Goal: Task Accomplishment & Management: Use online tool/utility

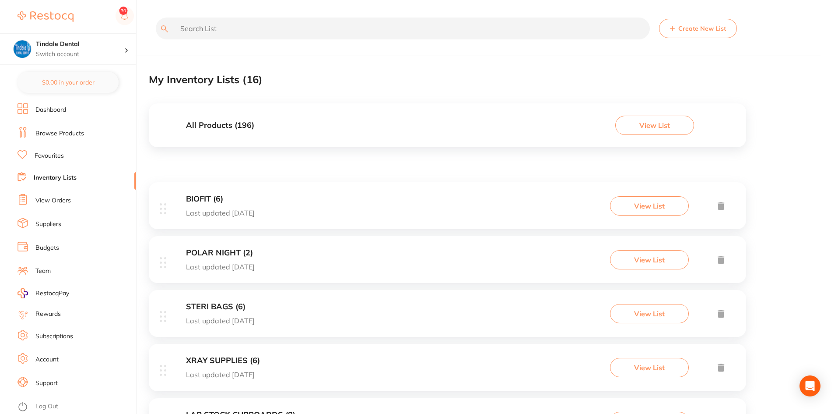
click at [651, 123] on button "View List" at bounding box center [654, 125] width 79 height 19
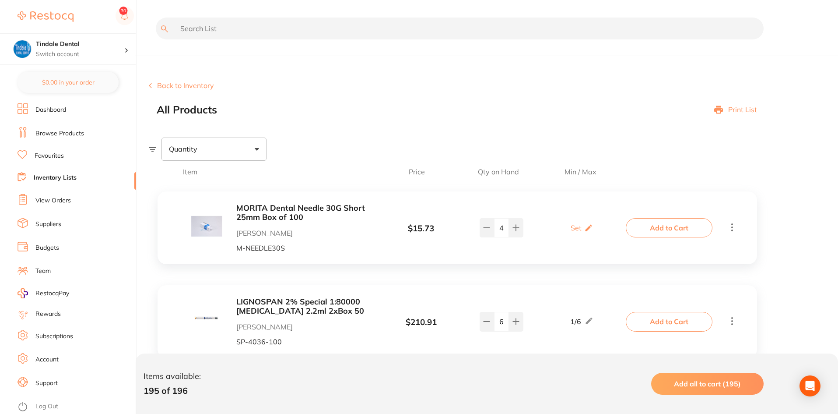
click at [728, 111] on p "Print List" at bounding box center [742, 109] width 29 height 8
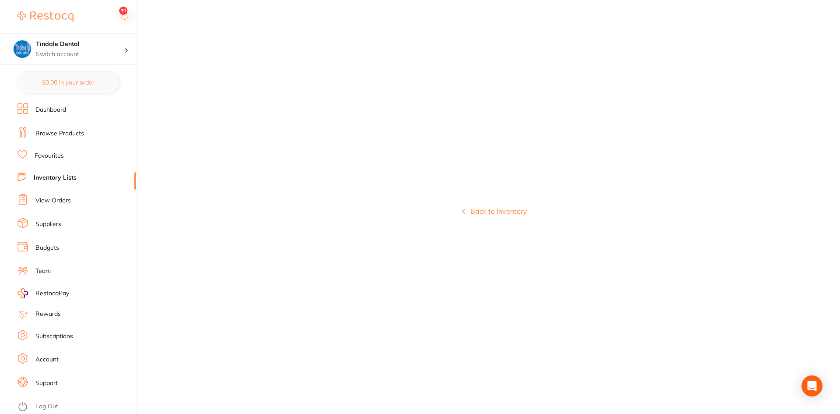
click at [496, 217] on div "Back to Inventory" at bounding box center [494, 207] width 691 height 414
click at [496, 212] on button "Back to Inventory" at bounding box center [494, 211] width 65 height 8
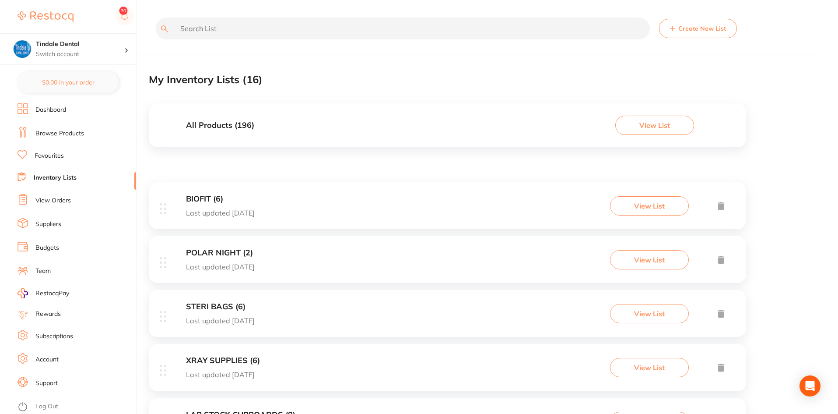
click at [668, 209] on button "View List" at bounding box center [649, 205] width 79 height 19
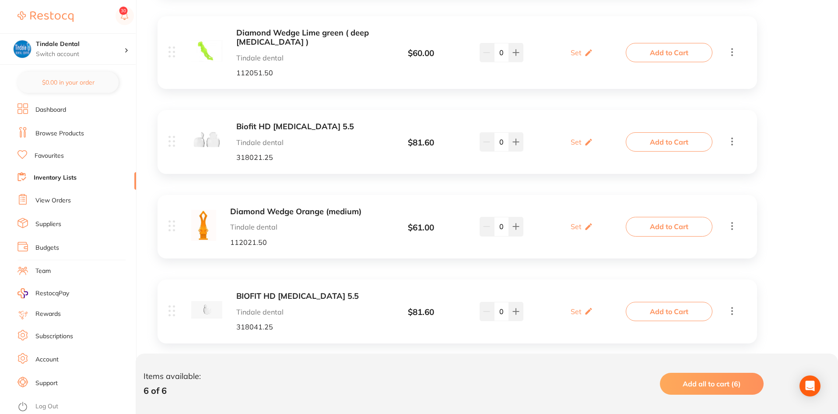
scroll to position [394, 0]
